Goal: Task Accomplishment & Management: Use online tool/utility

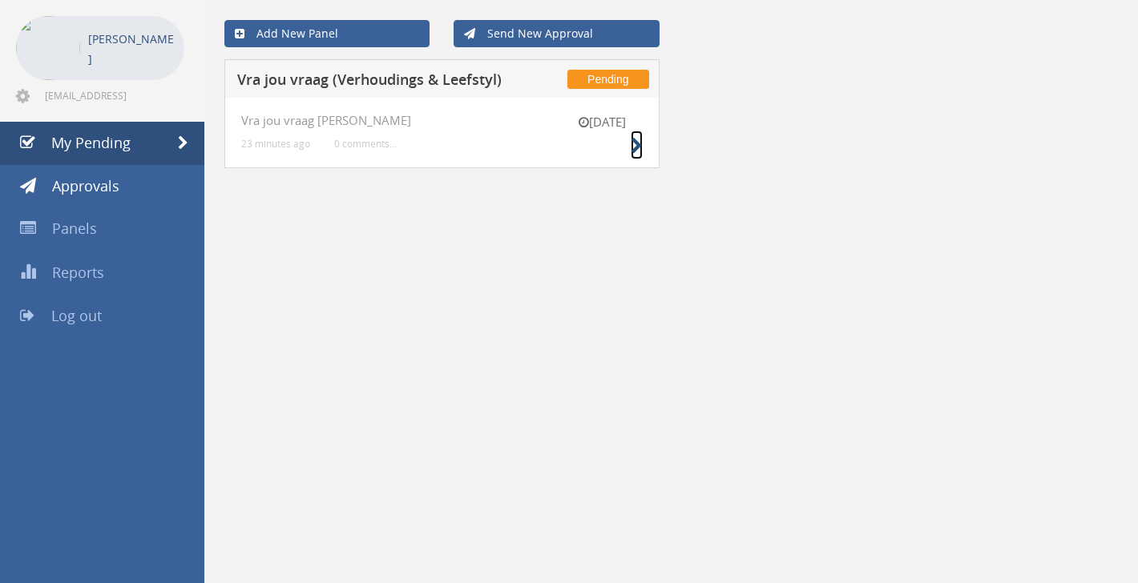
click at [631, 142] on icon at bounding box center [637, 146] width 12 height 17
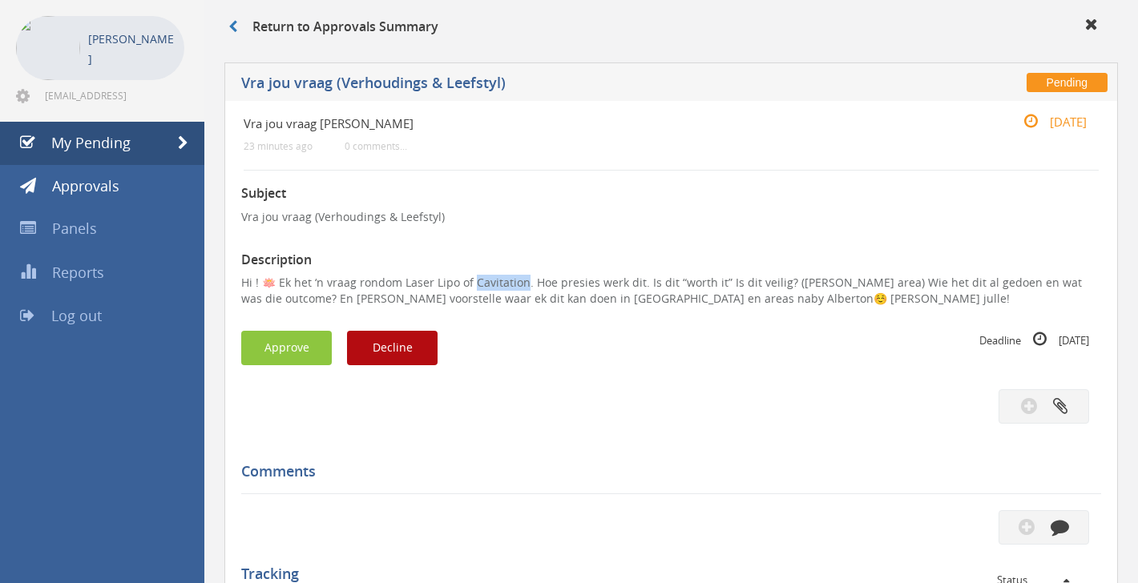
drag, startPoint x: 520, startPoint y: 285, endPoint x: 469, endPoint y: 286, distance: 51.3
click at [469, 286] on p "Hi ! 🪷 Ek het ‘n vraag rondom Laser Lipo of Cavitation. Hoe presies werk dit. I…" at bounding box center [671, 291] width 860 height 32
click at [480, 287] on p "Hi ! 🪷 Ek het ‘n vraag rondom Laser Lipo of Cavitation. Hoe presies werk dit. I…" at bounding box center [671, 291] width 860 height 32
drag, startPoint x: 521, startPoint y: 284, endPoint x: 469, endPoint y: 284, distance: 52.1
click at [469, 284] on p "Hi ! 🪷 Ek het ‘n vraag rondom Laser Lipo of Cavitation. Hoe presies werk dit. I…" at bounding box center [671, 291] width 860 height 32
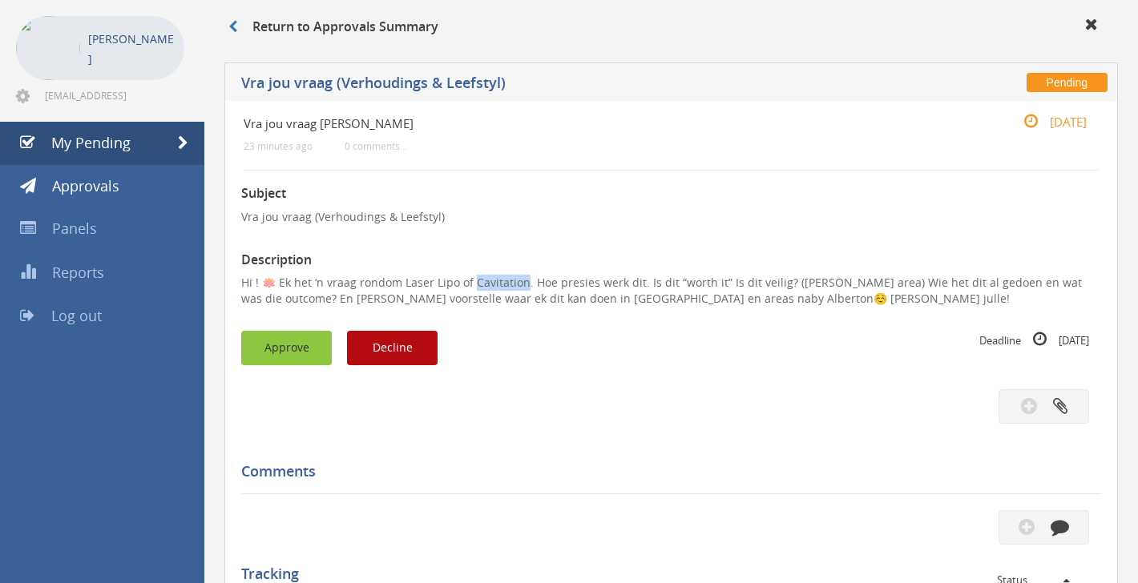
click at [323, 357] on button "Approve" at bounding box center [286, 348] width 91 height 34
